Goal: Check status: Check status

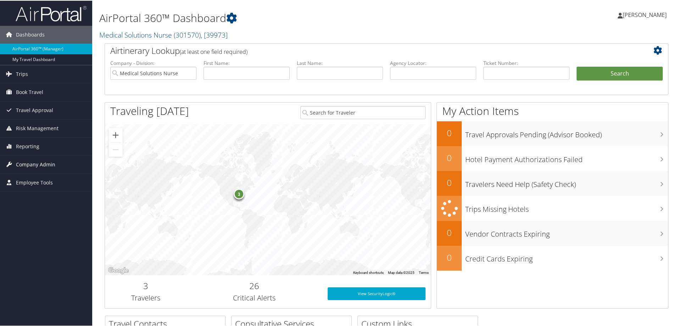
click at [29, 165] on span "Company Admin" at bounding box center [35, 164] width 39 height 18
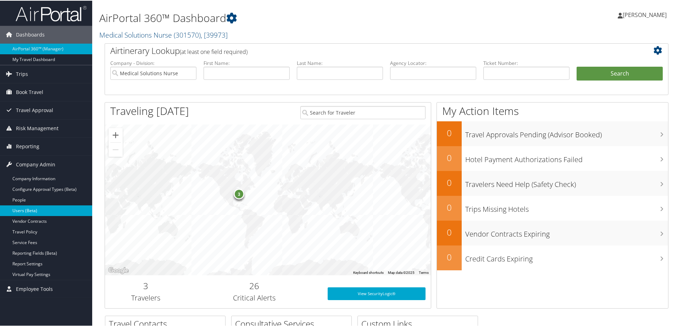
click at [24, 210] on link "Users (Beta)" at bounding box center [46, 210] width 92 height 11
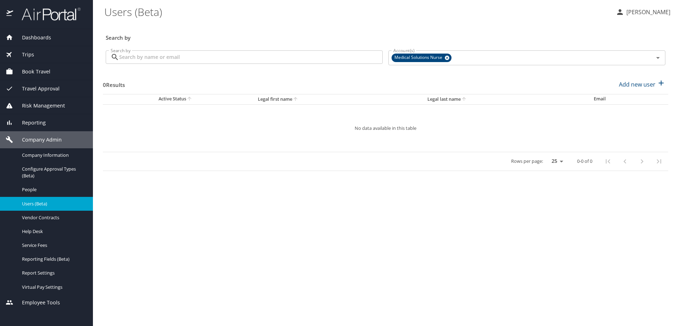
click at [38, 73] on span "Book Travel" at bounding box center [31, 72] width 37 height 8
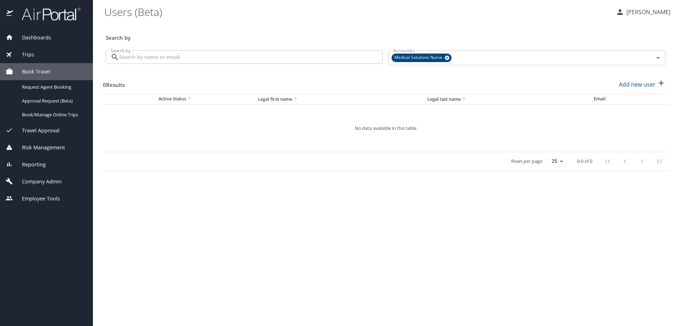
click at [26, 56] on span "Trips" at bounding box center [23, 55] width 21 height 8
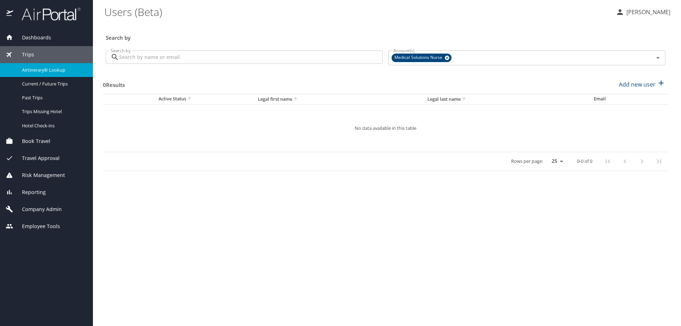
click at [41, 71] on span "Airtinerary® Lookup" at bounding box center [53, 70] width 62 height 7
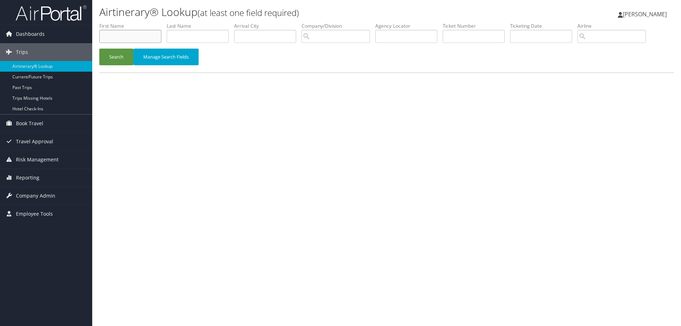
click at [138, 39] on input "text" at bounding box center [130, 36] width 62 height 13
type input "[PERSON_NAME]"
click at [182, 28] on label "Last Name" at bounding box center [200, 25] width 67 height 7
click at [178, 34] on input "text" at bounding box center [198, 36] width 62 height 13
type input "[PERSON_NAME]"
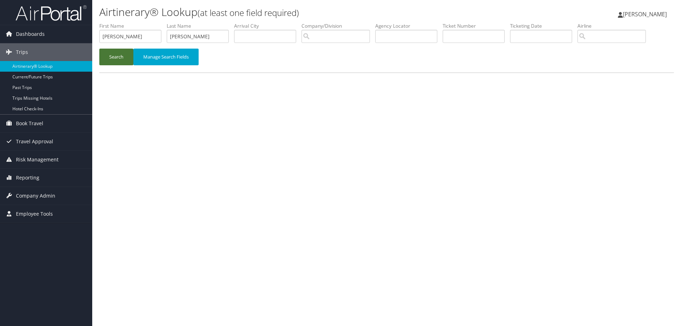
click at [117, 62] on button "Search" at bounding box center [116, 57] width 34 height 17
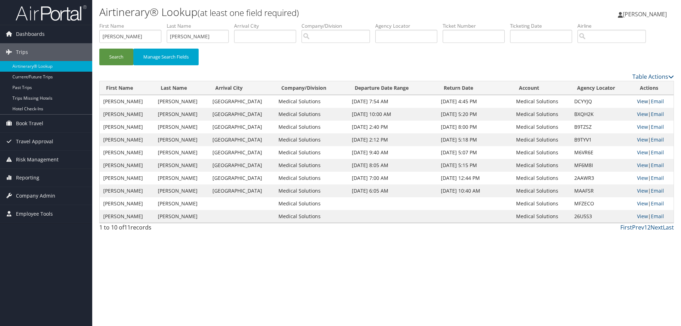
click at [640, 101] on link "View" at bounding box center [642, 101] width 11 height 7
